Goal: Task Accomplishment & Management: Complete application form

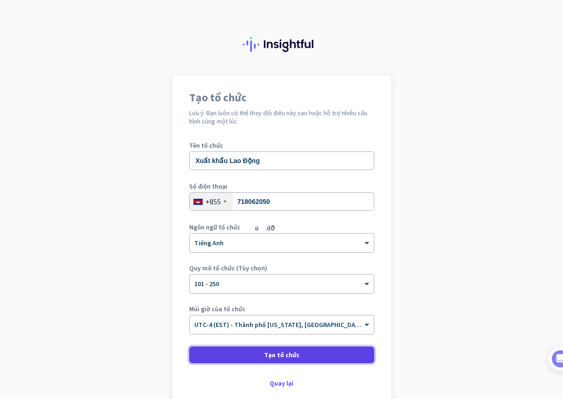
click at [283, 357] on font "Tạo tổ chức" at bounding box center [281, 355] width 35 height 8
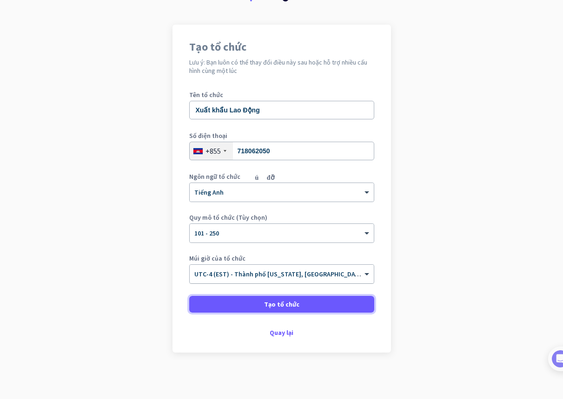
scroll to position [34, 0]
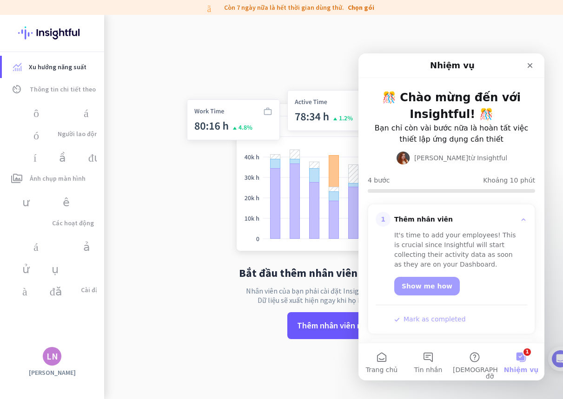
click at [149, 329] on app-no-employees "Bắt đầu thêm nhân viên vào Insightful Nhân viên của bạn phải cài đặt Insightful…" at bounding box center [333, 214] width 459 height 399
